Goal: Navigation & Orientation: Understand site structure

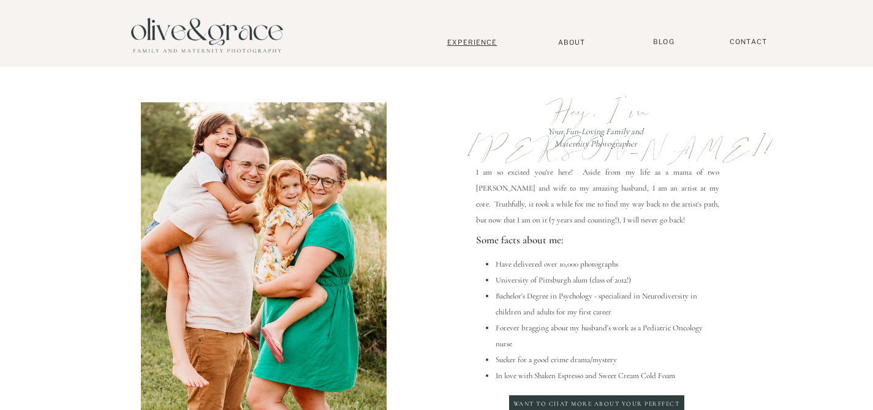
click at [475, 43] on nav "Experience" at bounding box center [472, 42] width 81 height 9
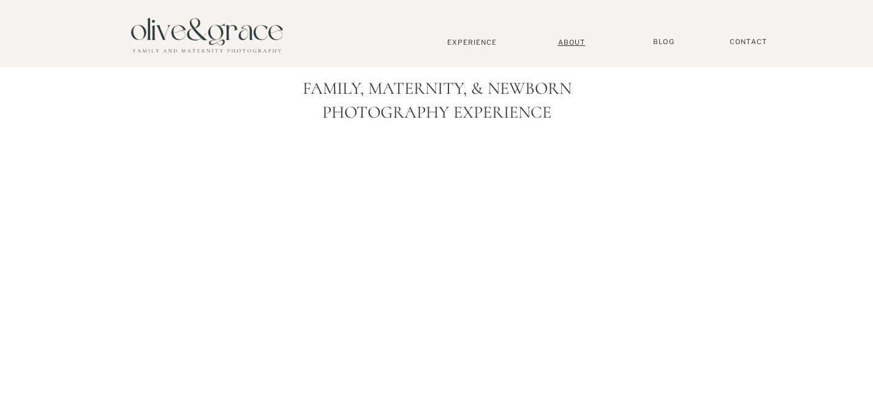
click at [565, 42] on nav "About" at bounding box center [571, 42] width 37 height 8
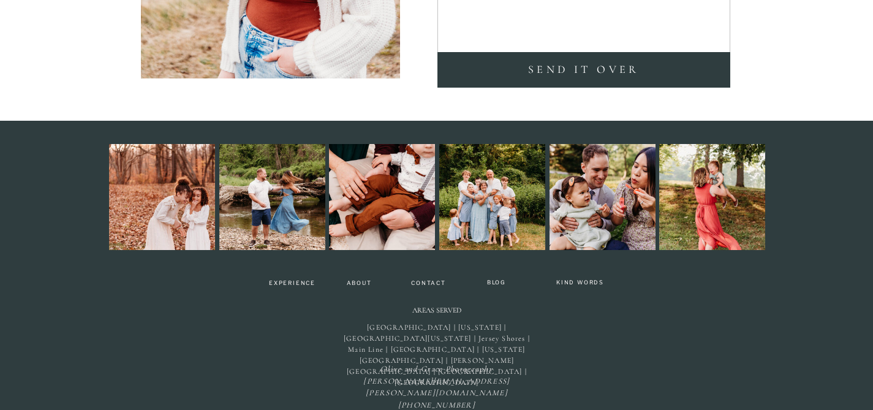
scroll to position [2910, 0]
